Goal: Entertainment & Leisure: Consume media (video, audio)

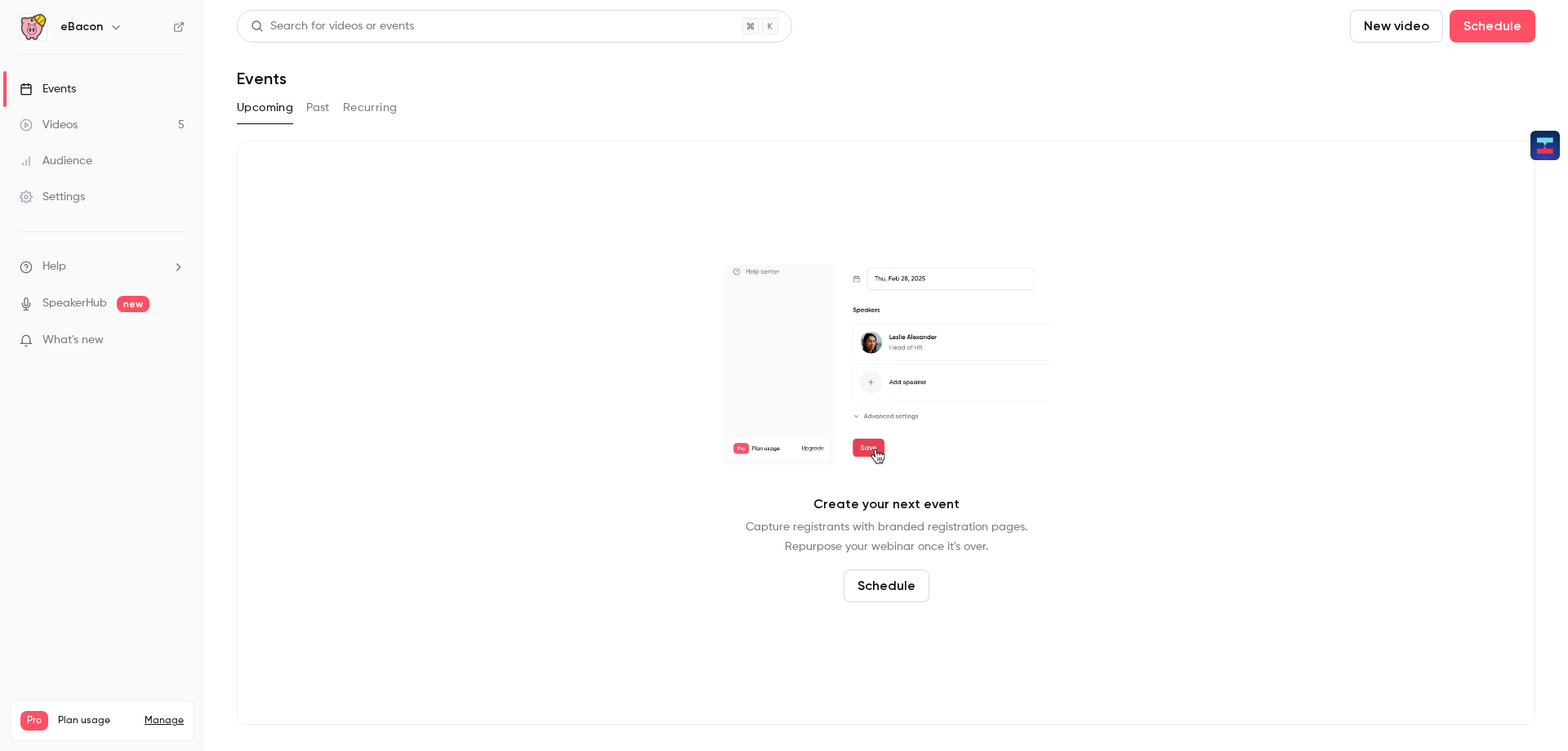
click at [54, 123] on div "Videos" at bounding box center [49, 124] width 58 height 17
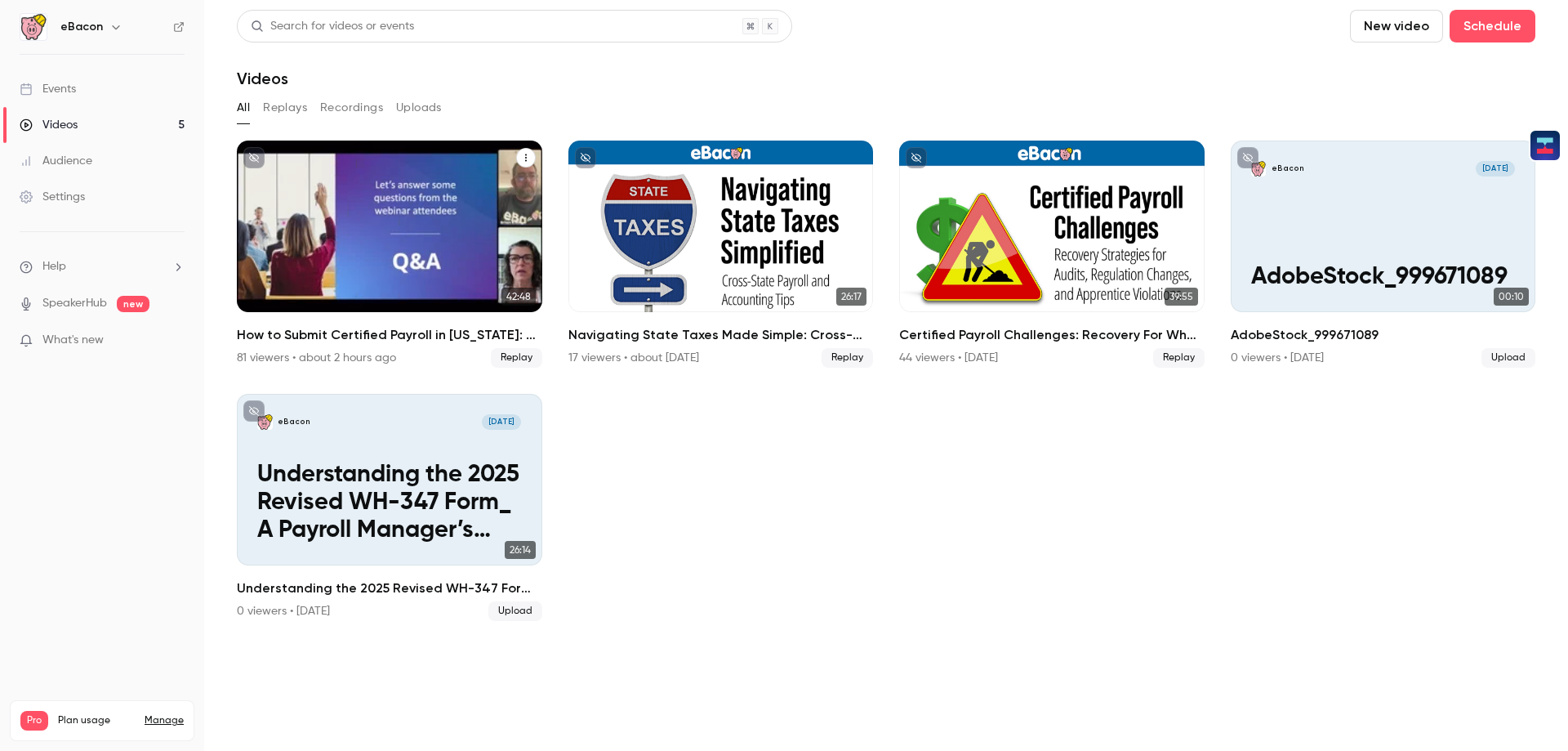
click at [500, 351] on span "Replay" at bounding box center [516, 357] width 51 height 20
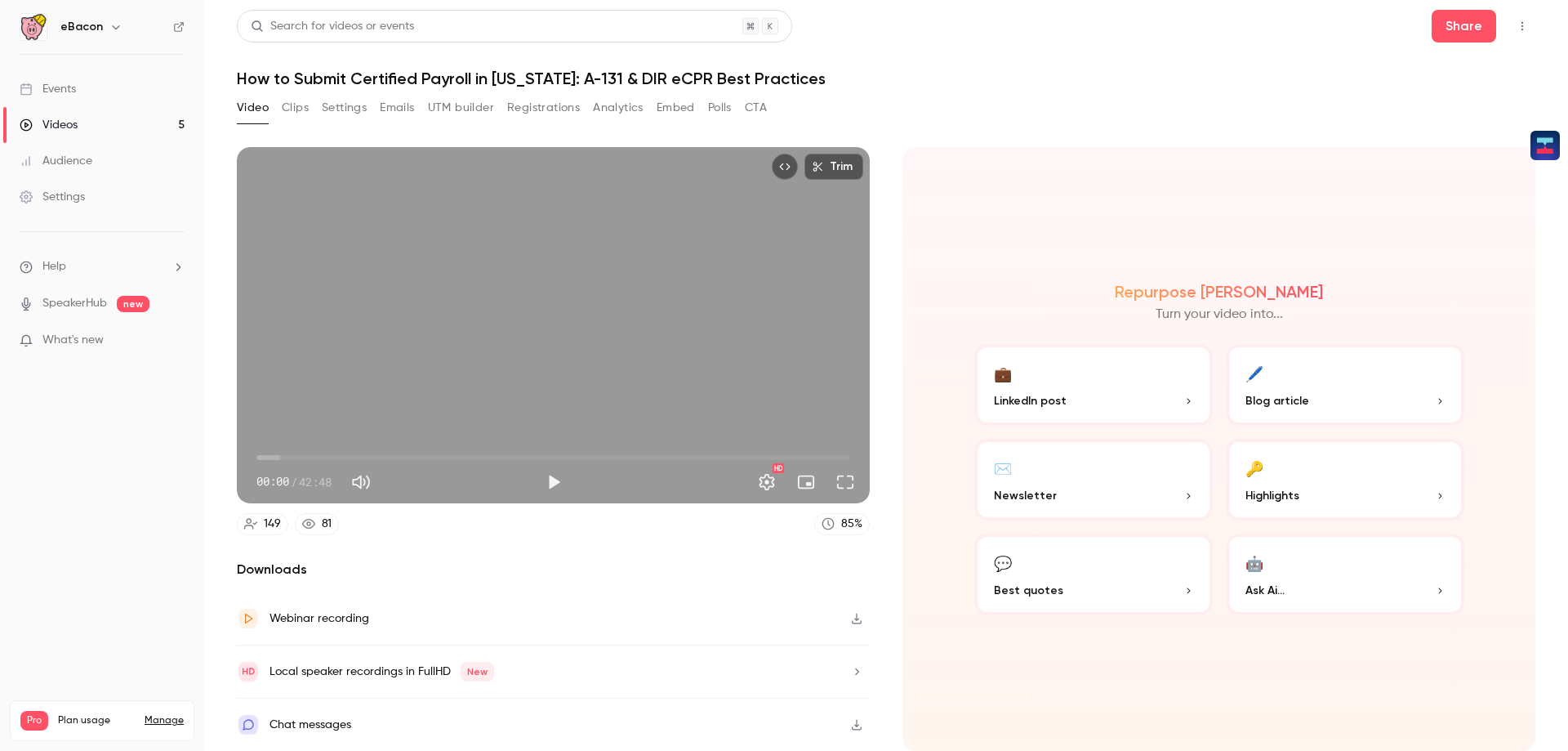
click at [855, 617] on icon "button" at bounding box center [856, 618] width 13 height 11
click at [1148, 86] on h1 "How to Submit Certified Payroll in [US_STATE]: A-131 & DIR eCPR Best Practices" at bounding box center [887, 78] width 1299 height 20
